Goal: Task Accomplishment & Management: Manage account settings

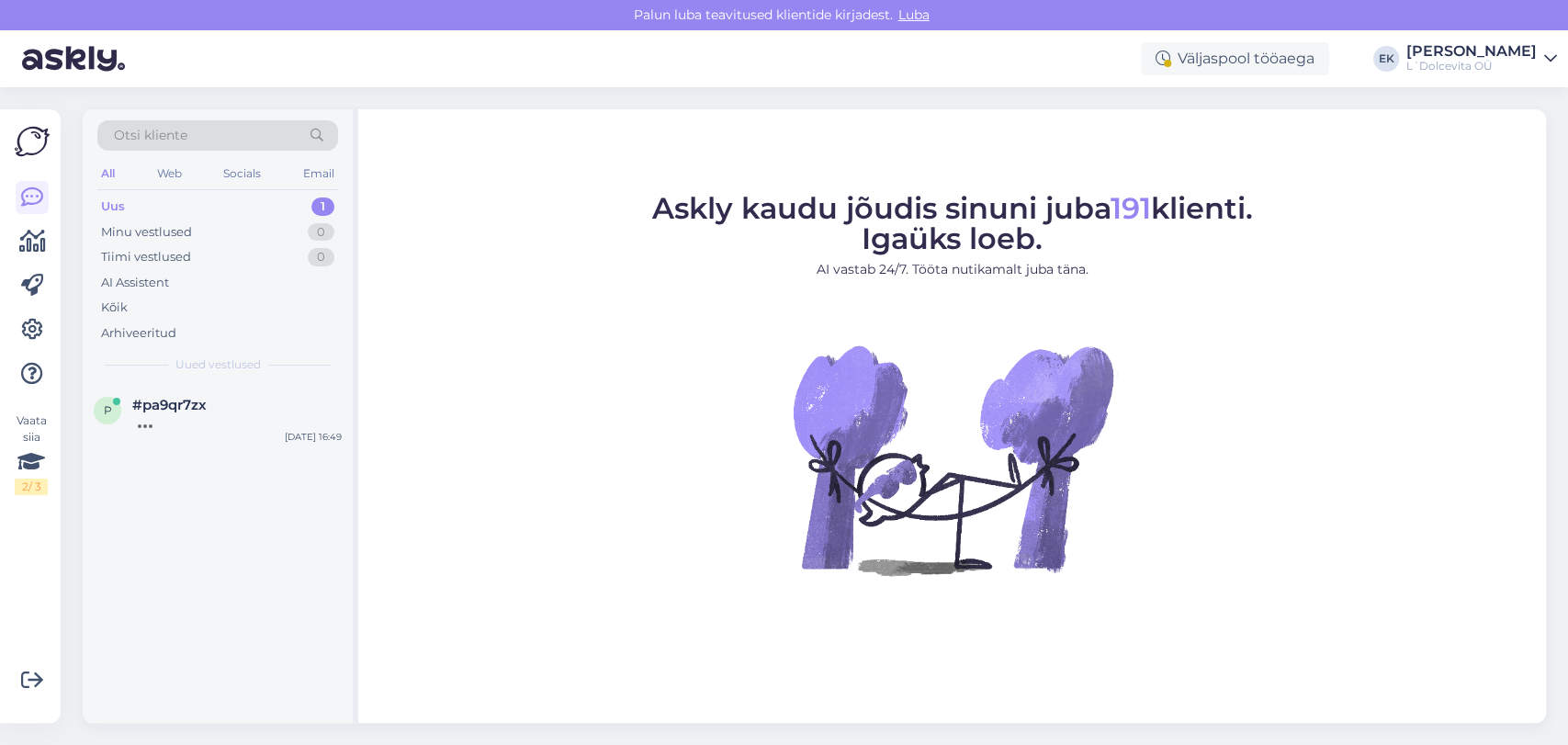
click at [171, 213] on div "Uus 1" at bounding box center [217, 207] width 241 height 26
click at [184, 423] on div "Tere, [PERSON_NAME] meie püsiklient, saame teie varasema suuruseinfo süsteemist…" at bounding box center [237, 429] width 209 height 33
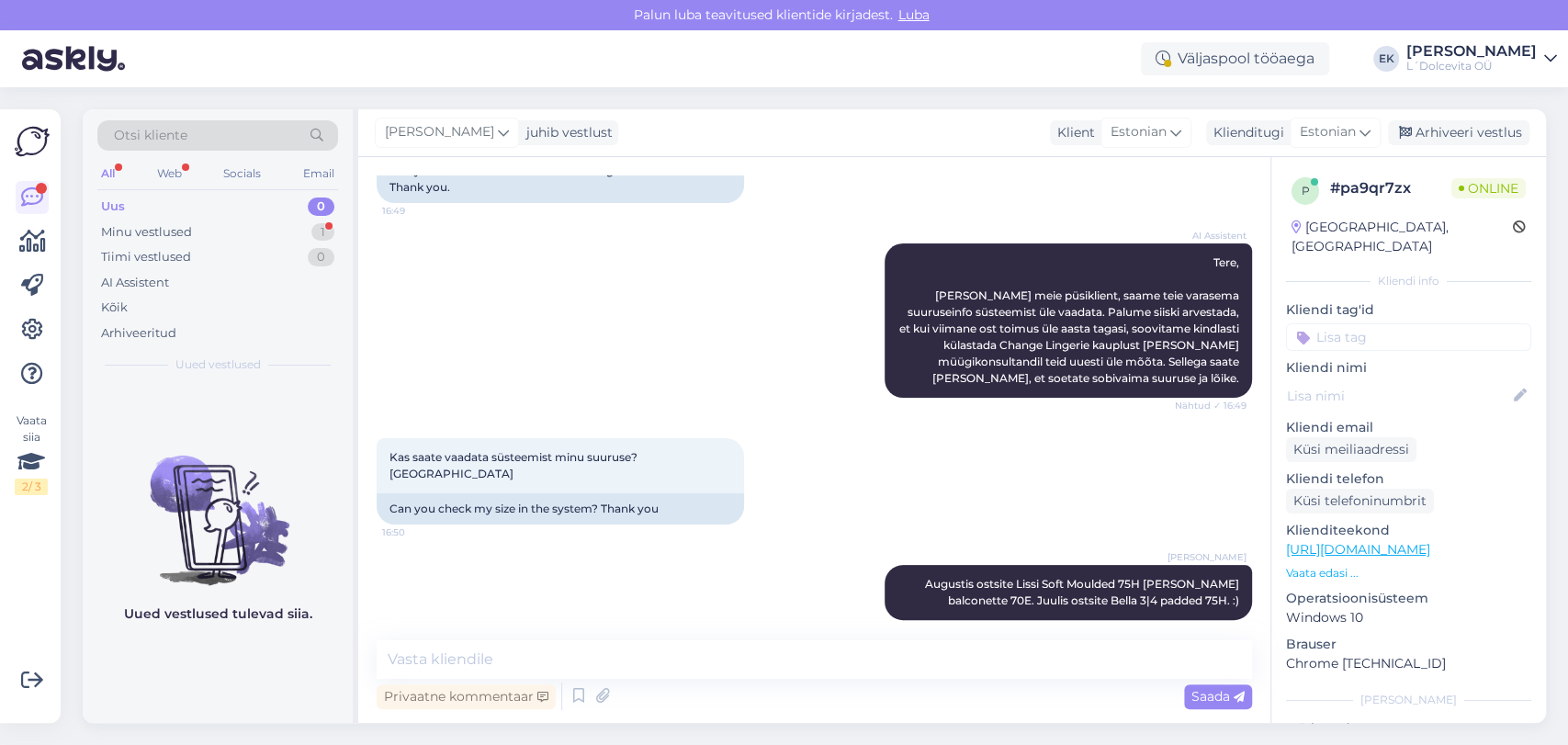
scroll to position [172, 0]
drag, startPoint x: 1433, startPoint y: 137, endPoint x: 1388, endPoint y: 119, distance: 48.5
click at [1433, 137] on div "Arhiveeri vestlus" at bounding box center [1459, 133] width 142 height 25
